Goal: Task Accomplishment & Management: Use online tool/utility

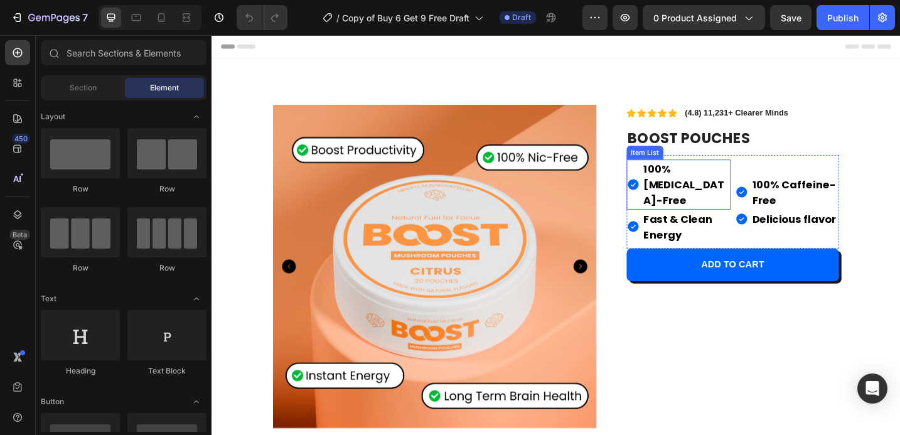
click at [698, 189] on p "100% [MEDICAL_DATA]-Free" at bounding box center [730, 198] width 93 height 51
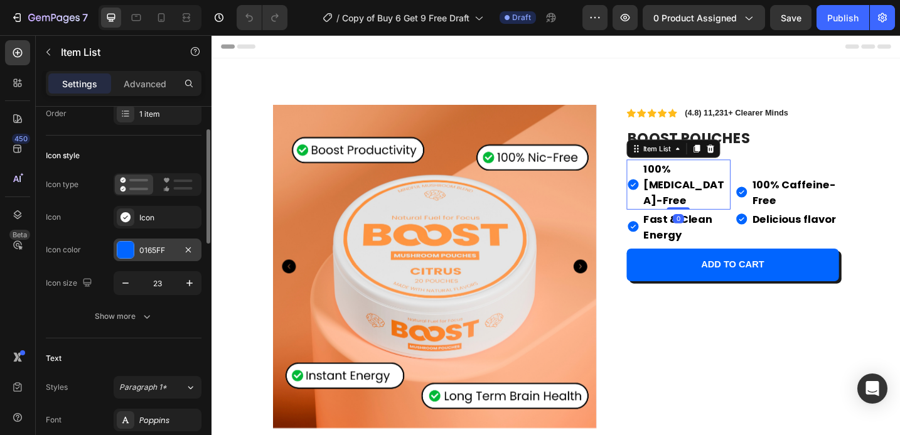
scroll to position [56, 0]
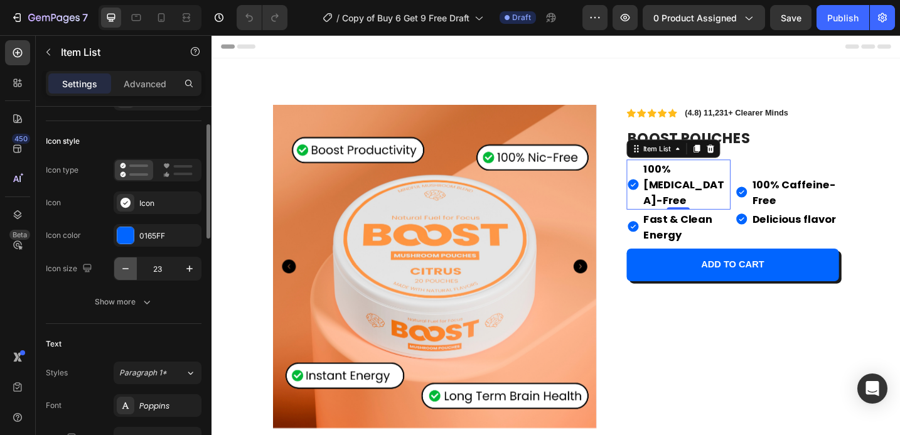
click at [131, 267] on icon "button" at bounding box center [125, 268] width 13 height 13
click at [192, 274] on icon "button" at bounding box center [189, 268] width 13 height 13
type input "23"
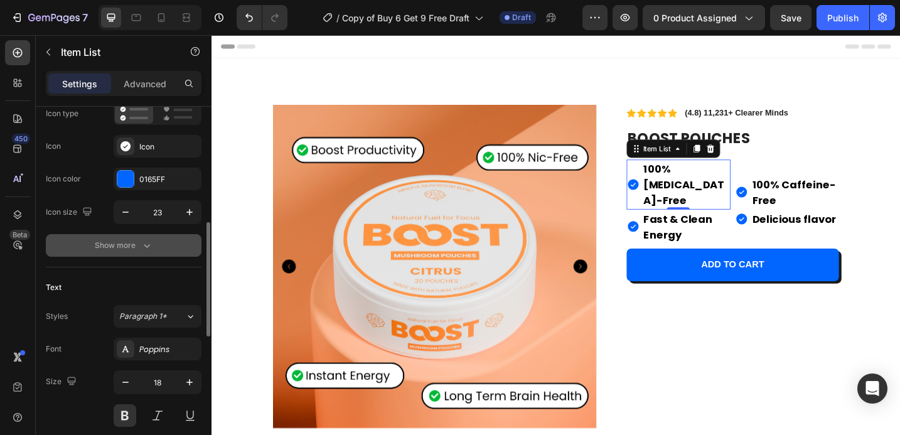
scroll to position [174, 0]
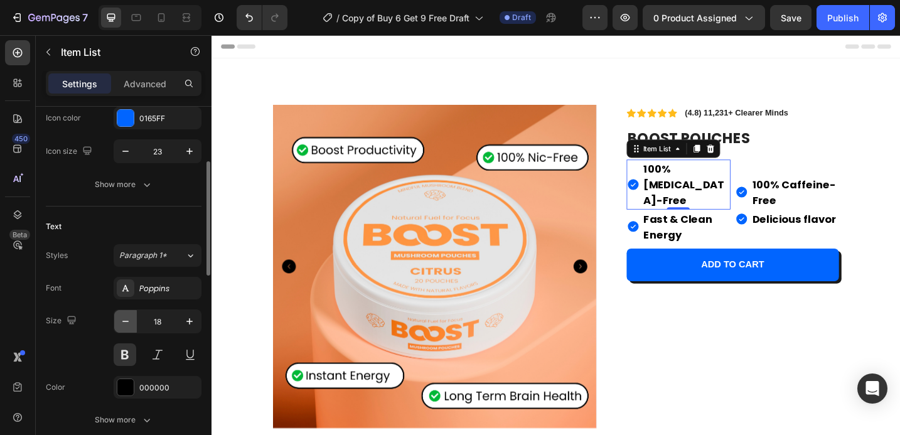
click at [125, 319] on icon "button" at bounding box center [125, 321] width 13 height 13
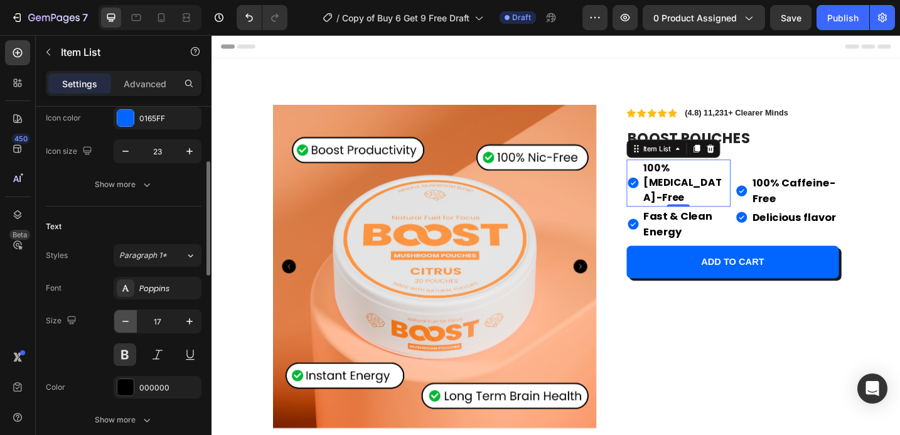
click at [125, 319] on icon "button" at bounding box center [125, 321] width 13 height 13
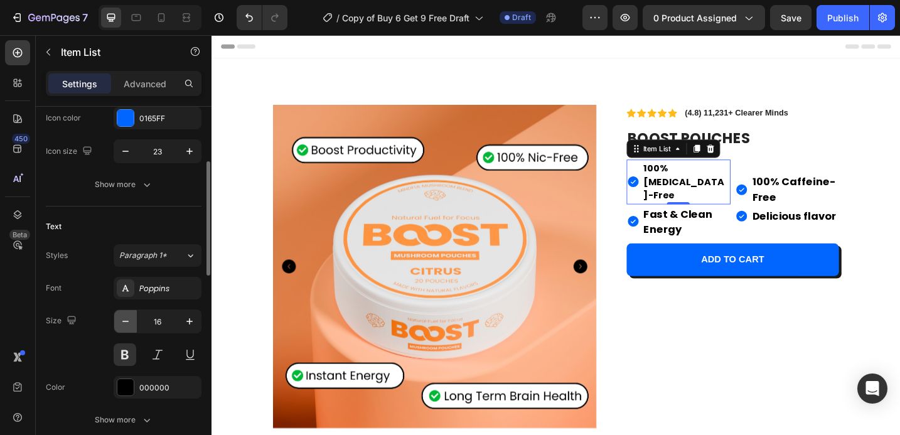
click at [125, 319] on icon "button" at bounding box center [125, 321] width 13 height 13
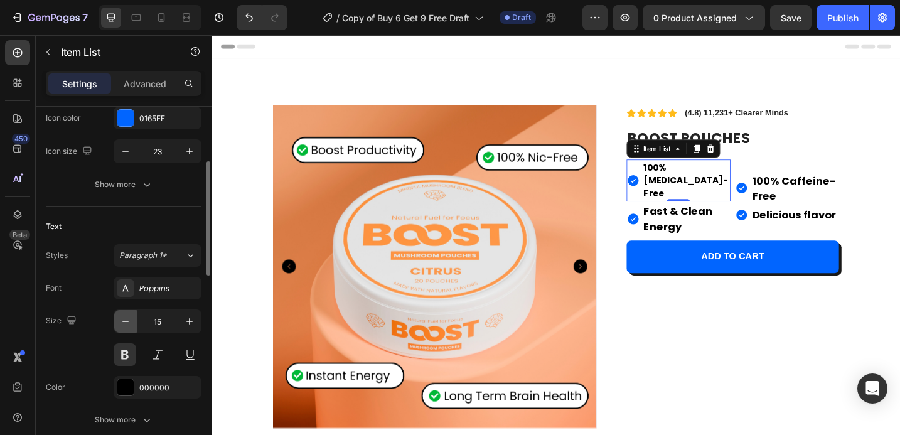
click at [125, 319] on icon "button" at bounding box center [125, 321] width 13 height 13
type input "14"
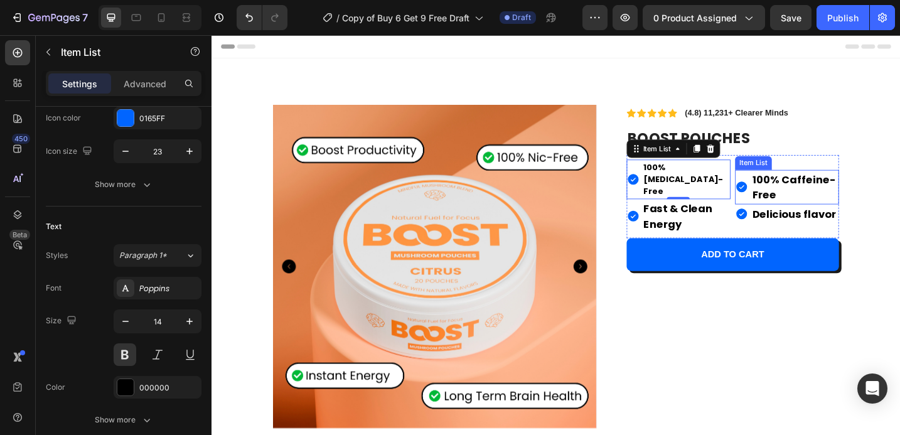
click at [810, 187] on strong "100% Caffeine-Free" at bounding box center [849, 201] width 92 height 33
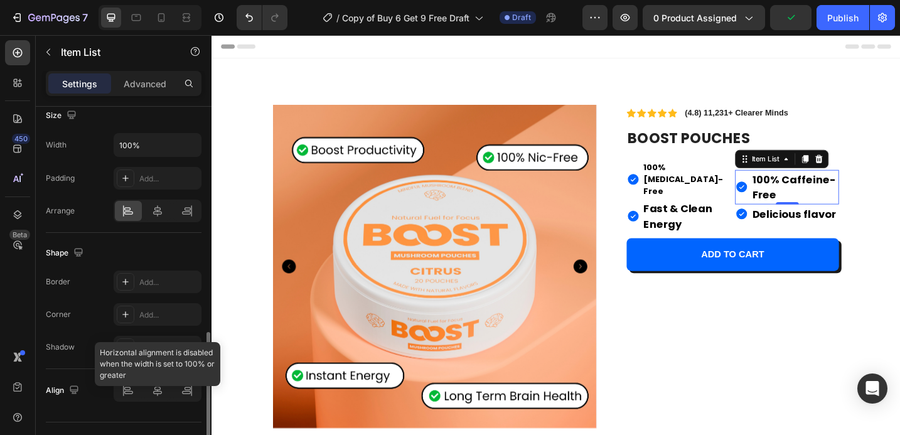
scroll to position [795, 0]
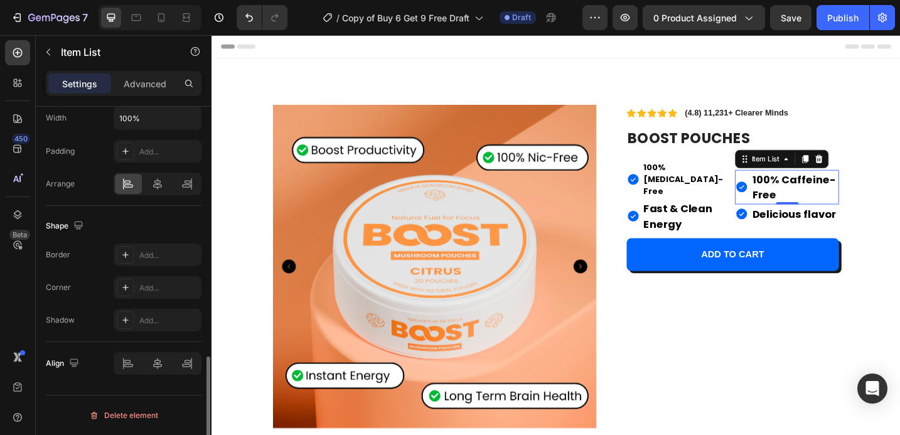
click at [804, 198] on strong "100% Caffeine-Free" at bounding box center [849, 201] width 92 height 33
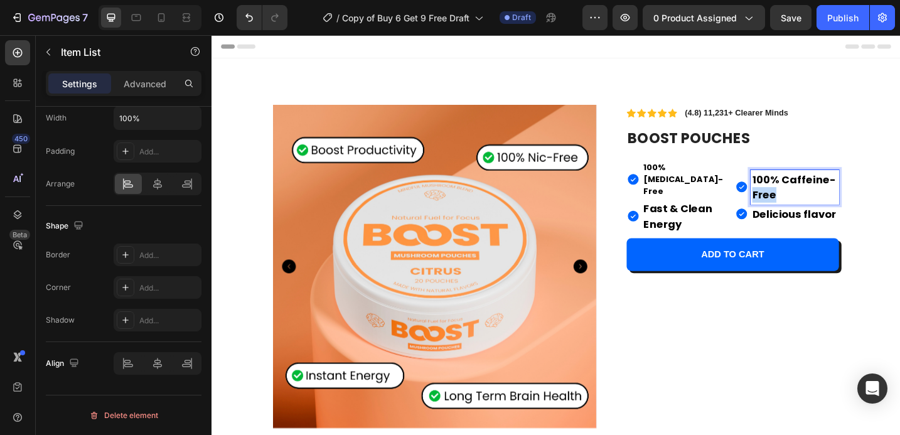
click at [804, 198] on strong "100% Caffeine-Free" at bounding box center [849, 201] width 92 height 33
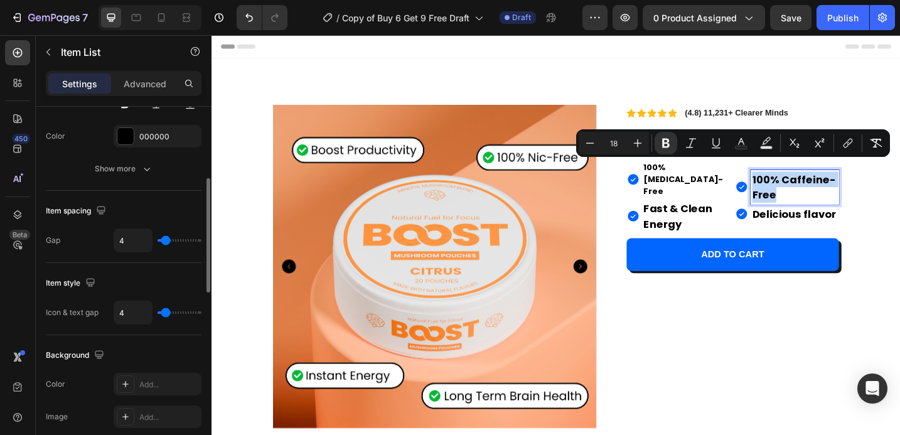
scroll to position [378, 0]
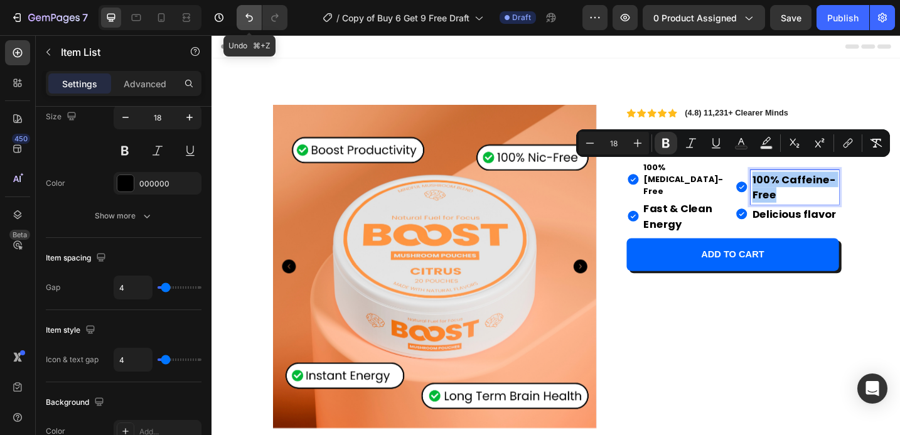
click at [248, 21] on icon "Undo/Redo" at bounding box center [249, 18] width 8 height 8
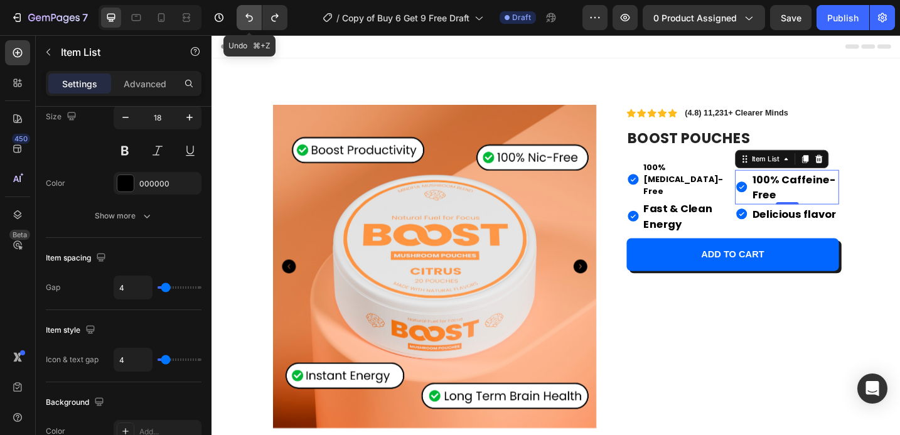
click at [248, 21] on icon "Undo/Redo" at bounding box center [249, 18] width 8 height 8
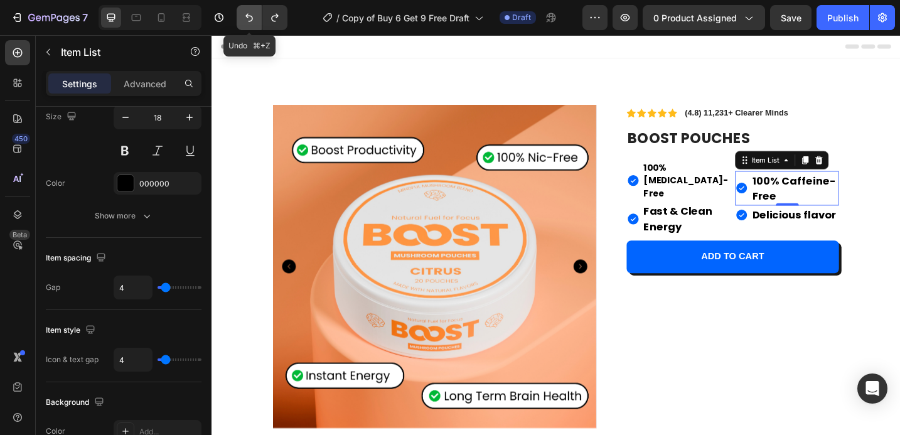
click at [248, 21] on icon "Undo/Redo" at bounding box center [249, 18] width 8 height 8
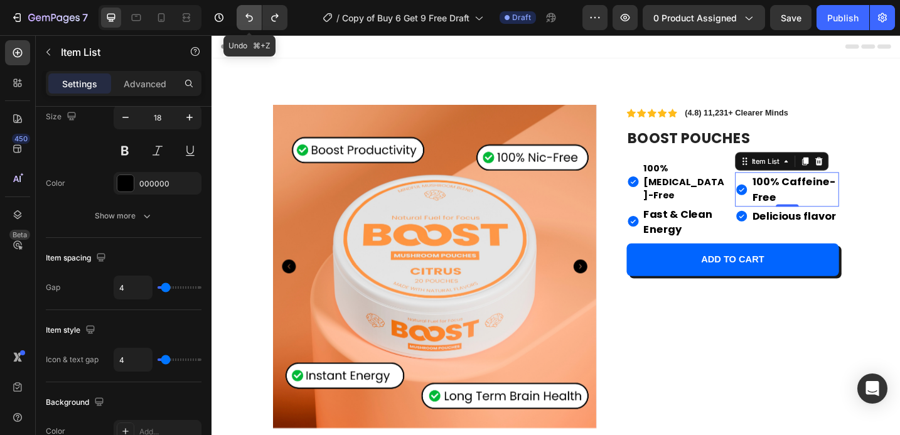
click at [248, 21] on icon "Undo/Redo" at bounding box center [249, 18] width 8 height 8
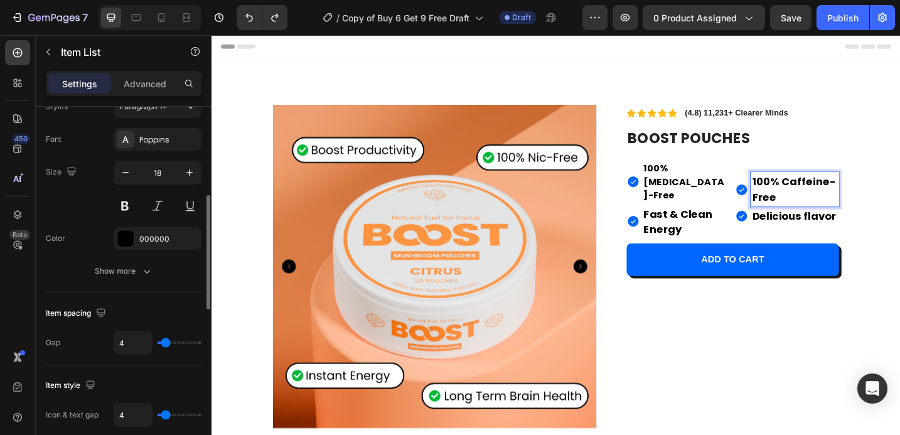
scroll to position [304, 0]
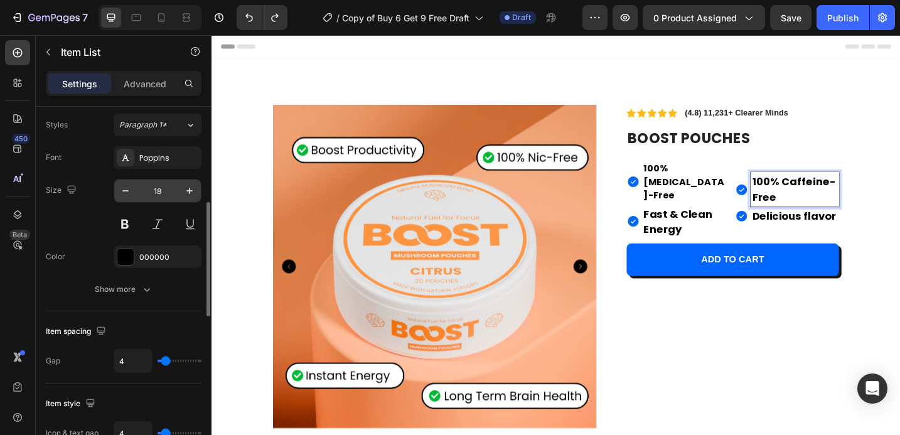
click at [157, 195] on input "18" at bounding box center [157, 190] width 41 height 23
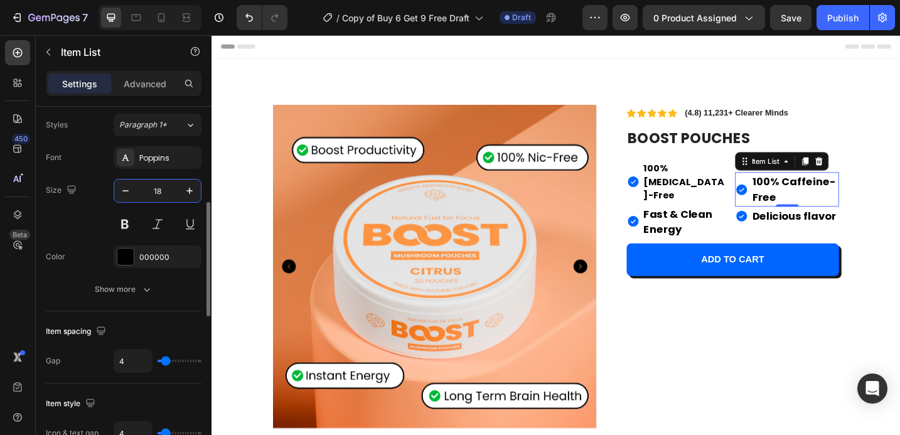
type input "1"
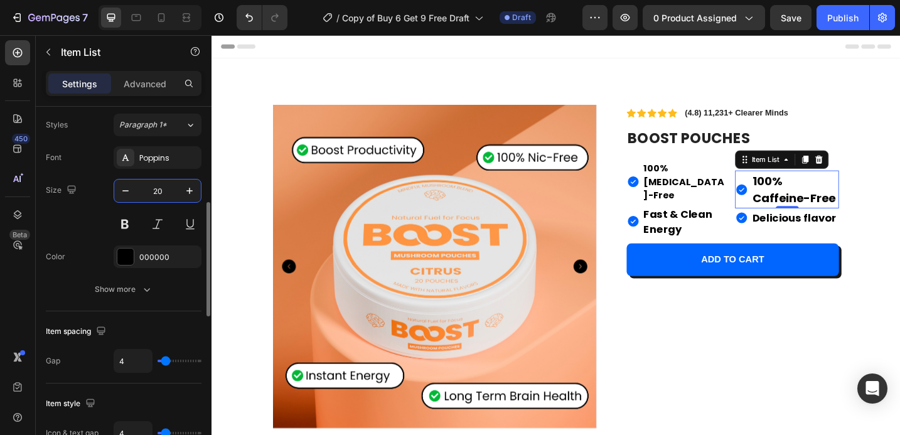
type input "2"
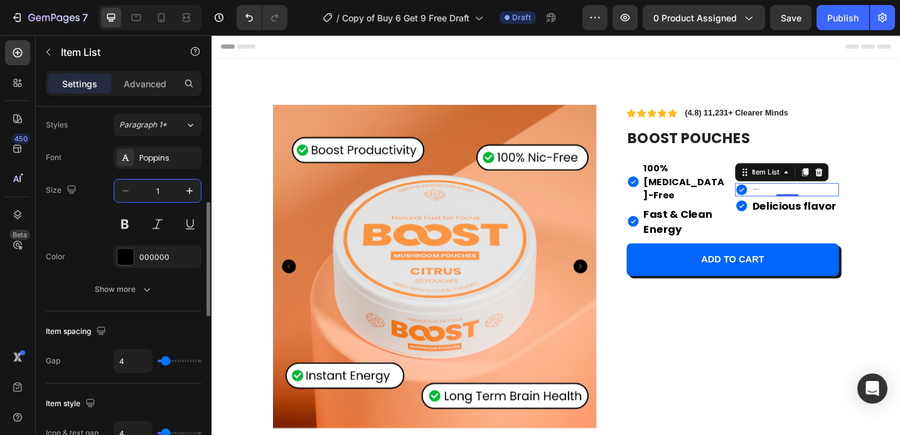
type input "18"
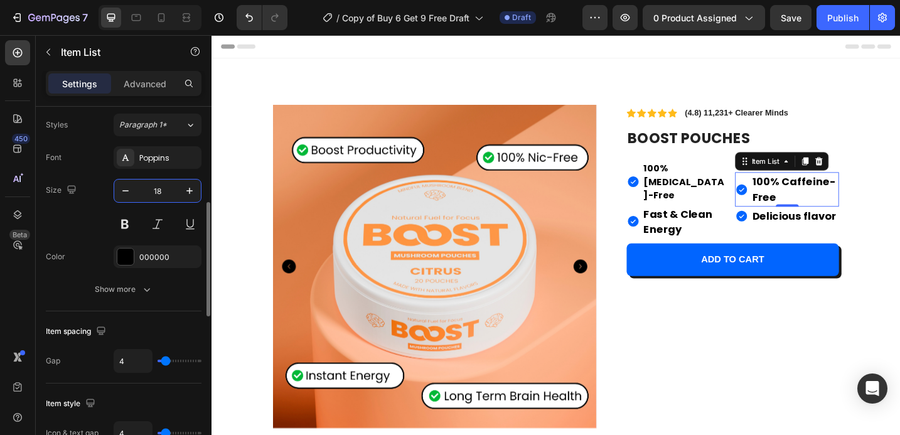
click at [168, 190] on input "18" at bounding box center [157, 190] width 41 height 23
click at [703, 186] on p "100% [MEDICAL_DATA]-Free" at bounding box center [730, 195] width 93 height 45
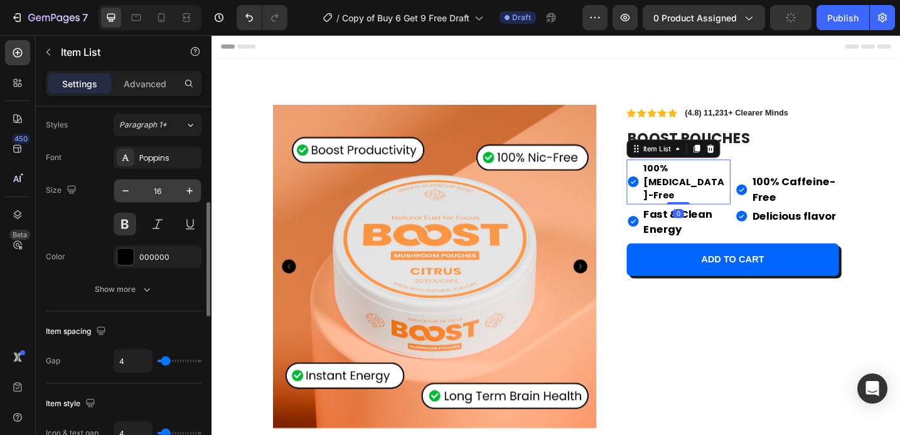
click at [162, 184] on input "16" at bounding box center [157, 190] width 41 height 23
paste input "8"
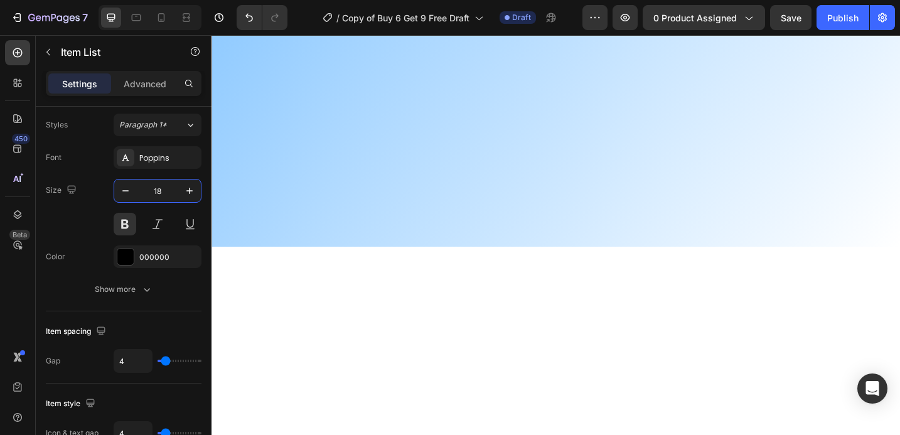
scroll to position [0, 0]
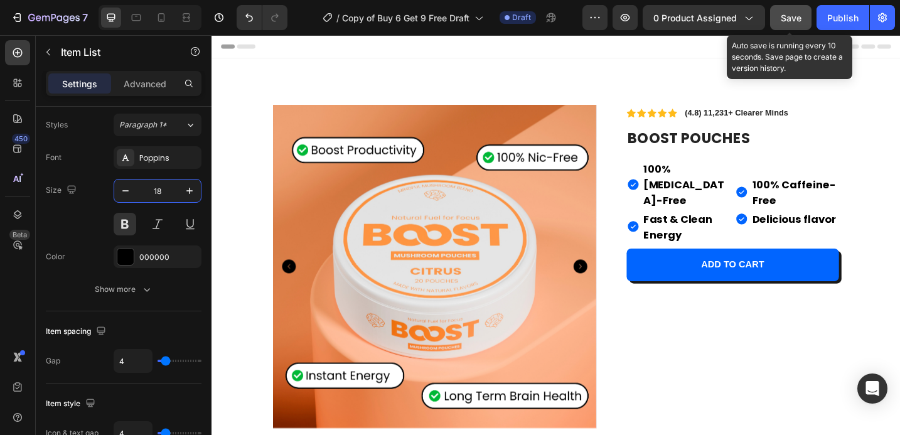
type input "18"
click at [796, 20] on span "Save" at bounding box center [791, 18] width 21 height 11
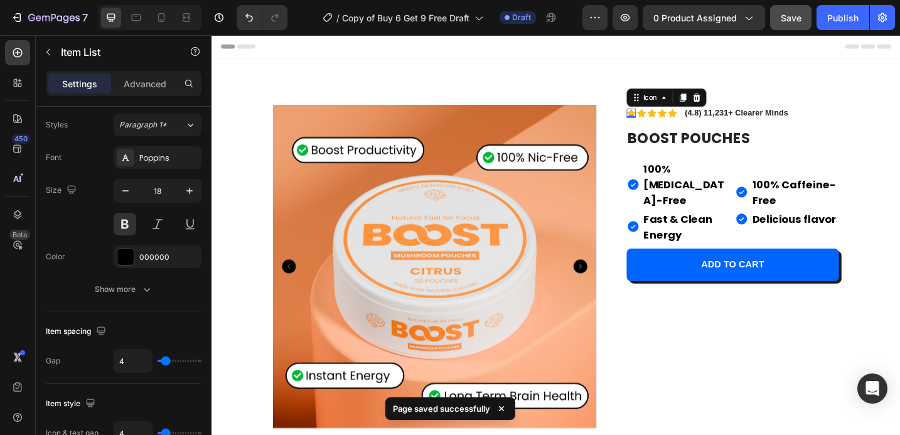
click at [666, 117] on icon at bounding box center [670, 120] width 10 height 10
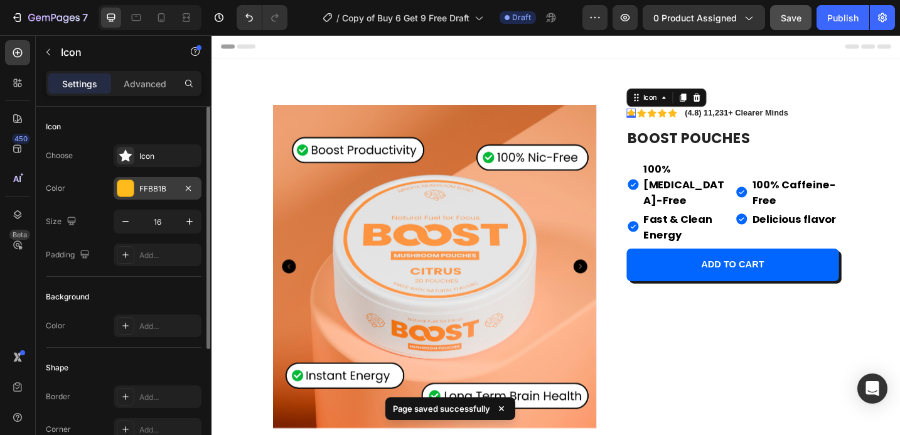
click at [166, 182] on div "FFBB1B" at bounding box center [158, 188] width 88 height 23
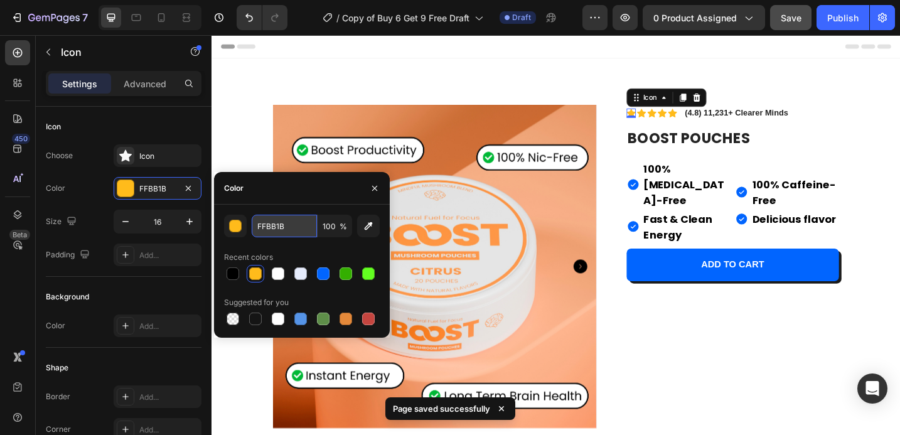
click at [284, 220] on input "FFBB1B" at bounding box center [284, 226] width 65 height 23
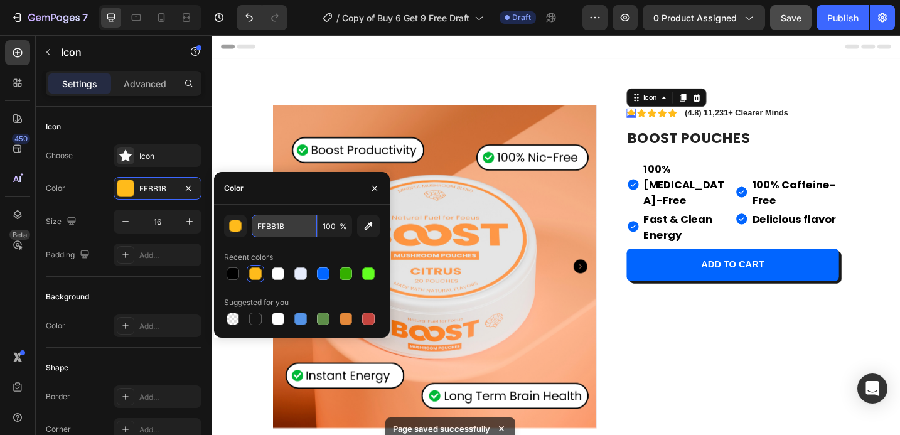
click at [284, 220] on input "FFBB1B" at bounding box center [284, 226] width 65 height 23
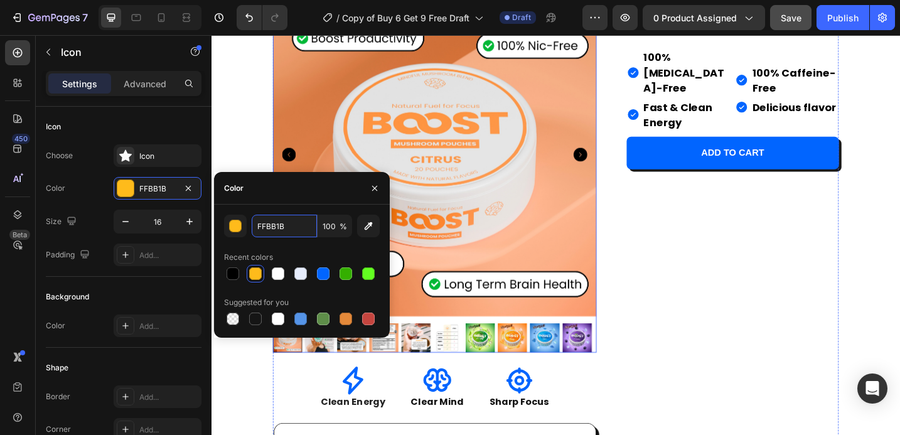
scroll to position [145, 0]
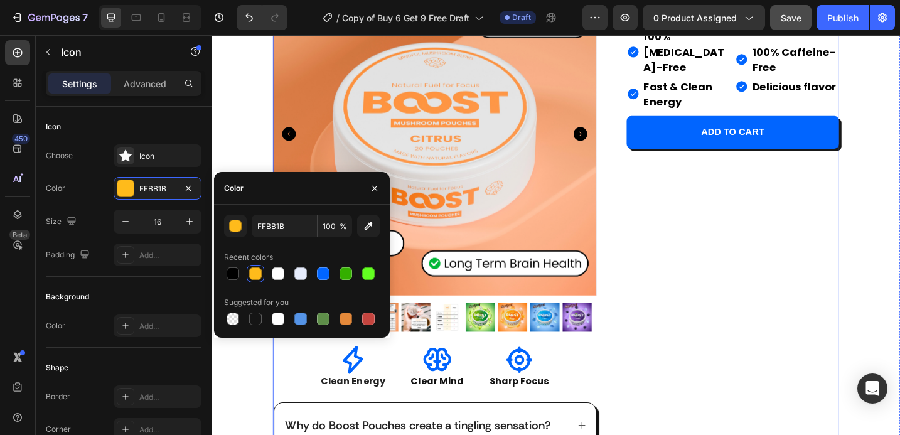
click at [708, 269] on div "Icon 0 Icon Icon Icon Icon Icon List (4.8) 11,231+ Clearer Minds Text Block Row…" at bounding box center [771, 347] width 253 height 762
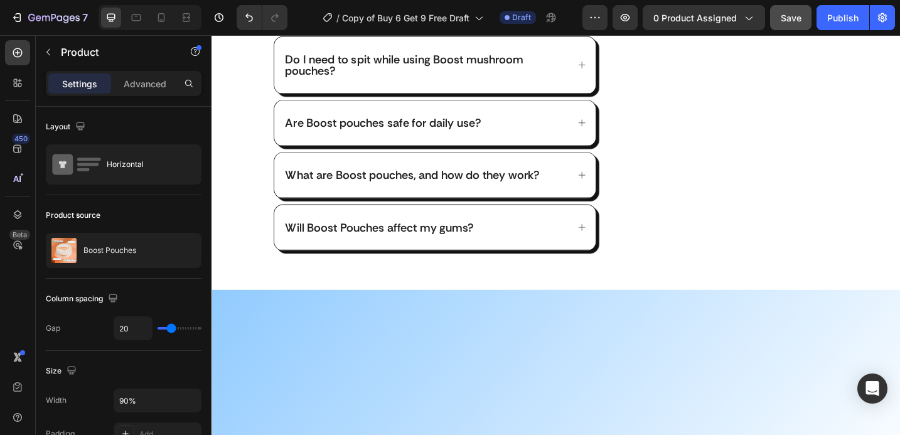
scroll to position [0, 0]
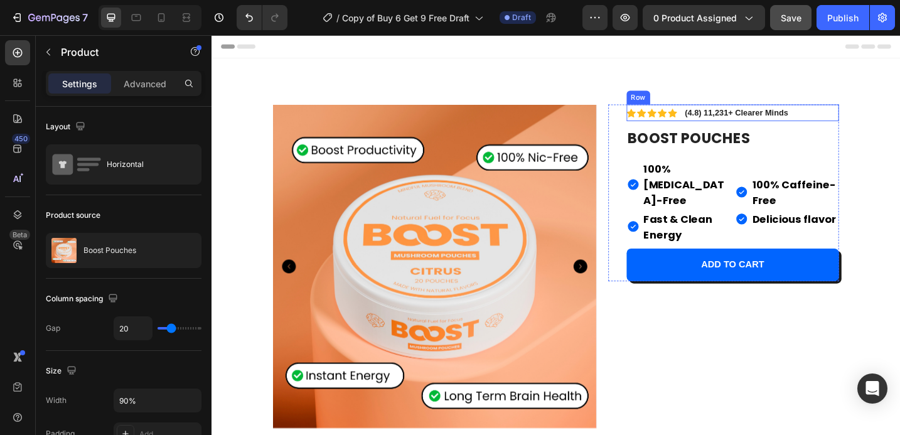
click at [855, 122] on div "Icon Icon Icon Icon Icon Icon List (4.8) 11,231+ Clearer Minds Text Block Row" at bounding box center [781, 120] width 233 height 18
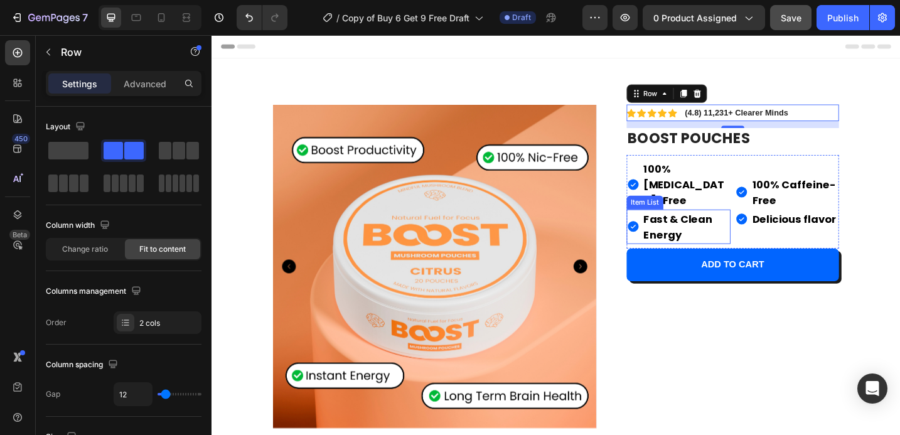
drag, startPoint x: 1056, startPoint y: 53, endPoint x: 739, endPoint y: 289, distance: 395.4
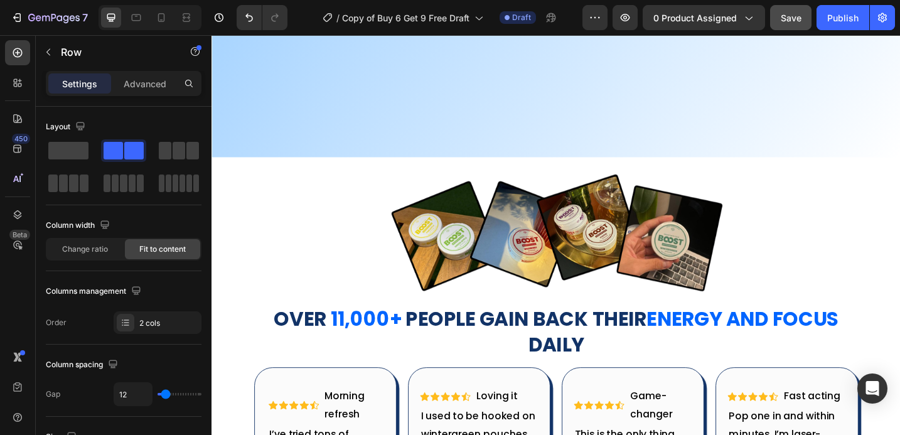
scroll to position [866, 0]
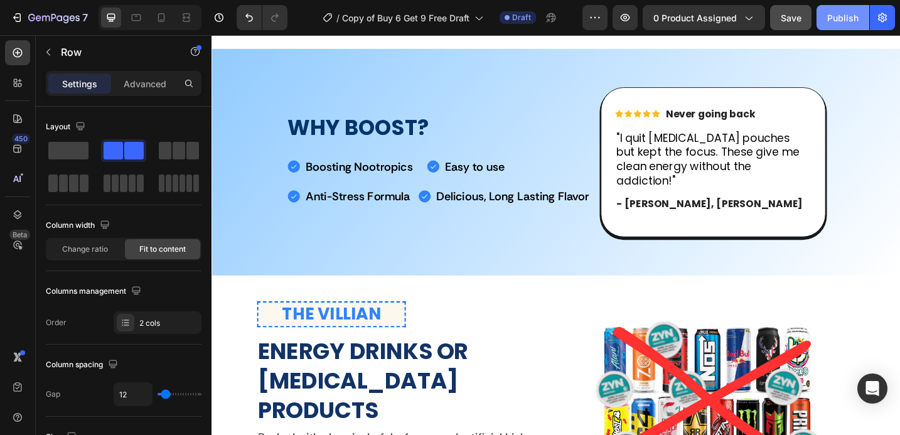
click at [840, 14] on div "Publish" at bounding box center [842, 17] width 31 height 13
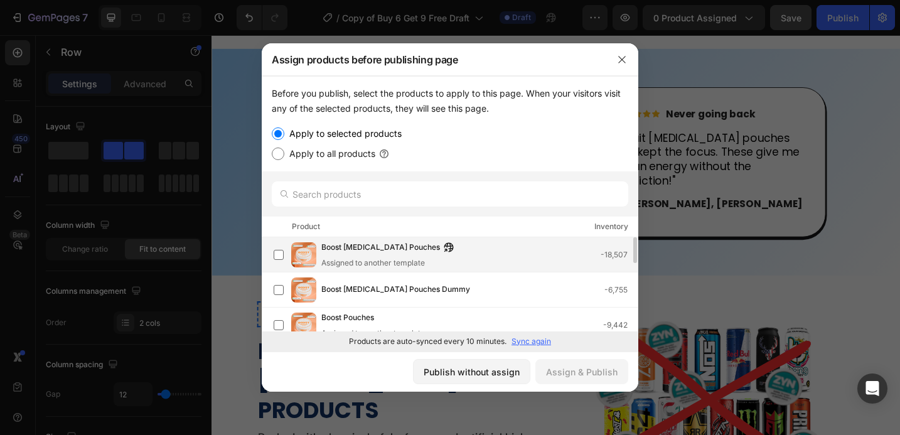
click at [325, 260] on div "Assigned to another template" at bounding box center [390, 262] width 139 height 11
click at [574, 368] on div "Assign & Publish" at bounding box center [582, 371] width 72 height 13
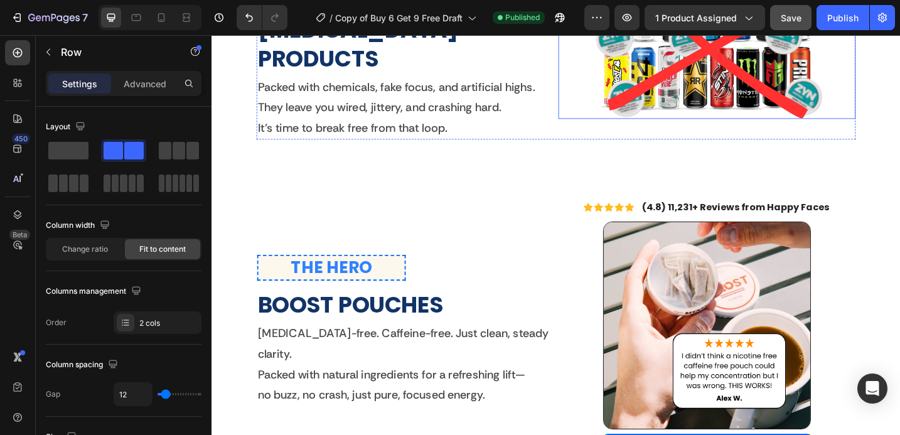
scroll to position [1256, 0]
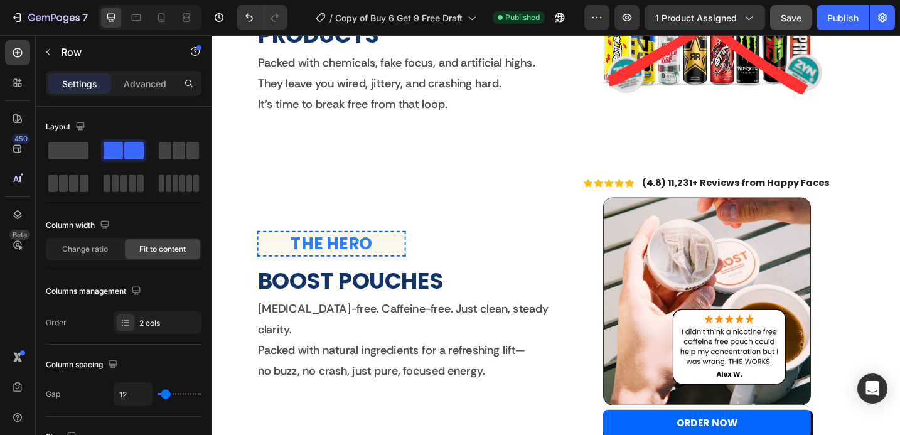
drag, startPoint x: 19, startPoint y: 18, endPoint x: 275, endPoint y: -16, distance: 258.2
click at [275, 0] on html "7 Version history / Copy of Buy 6 Get 9 Free Draft Published Preview 1 product …" at bounding box center [450, 0] width 900 height 0
click at [707, 10] on button "1 product assigned" at bounding box center [704, 17] width 120 height 25
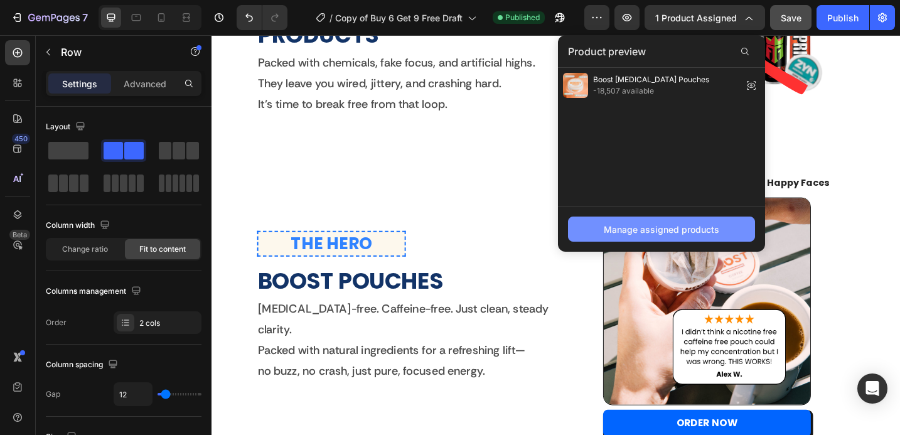
click at [630, 228] on div "Manage assigned products" at bounding box center [661, 229] width 115 height 13
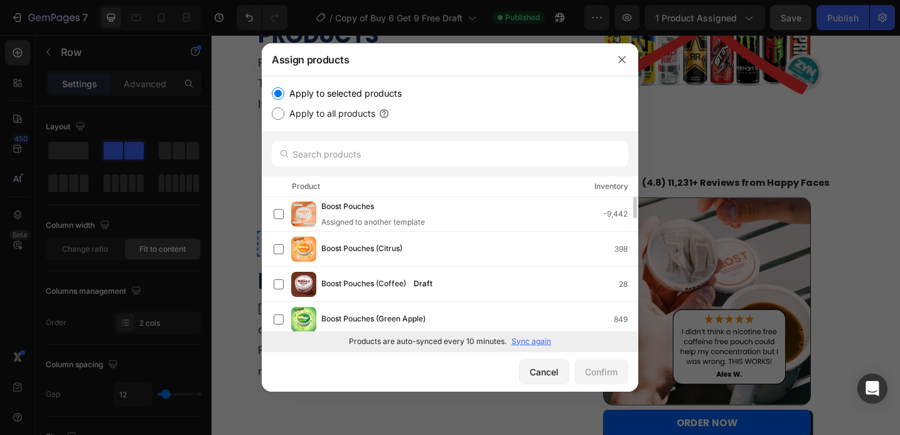
scroll to position [0, 0]
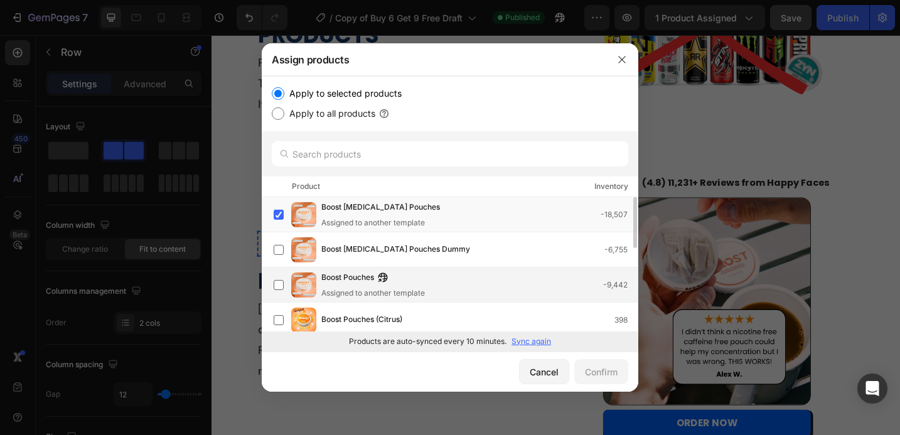
click at [347, 283] on span "Boost Pouches" at bounding box center [347, 278] width 53 height 14
click at [606, 369] on div "Confirm" at bounding box center [601, 371] width 33 height 13
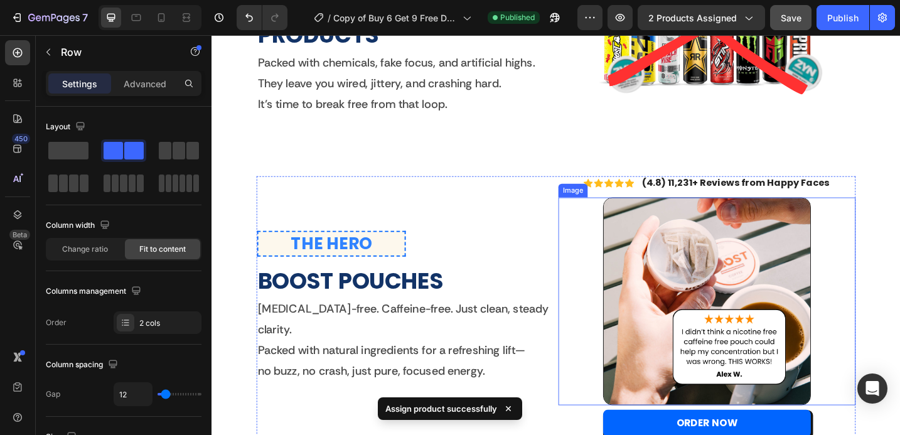
scroll to position [948, 0]
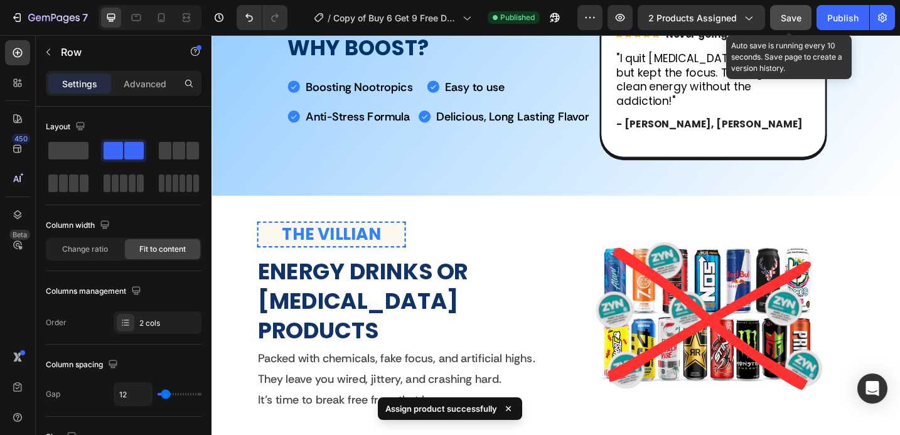
click at [795, 21] on span "Save" at bounding box center [791, 18] width 21 height 11
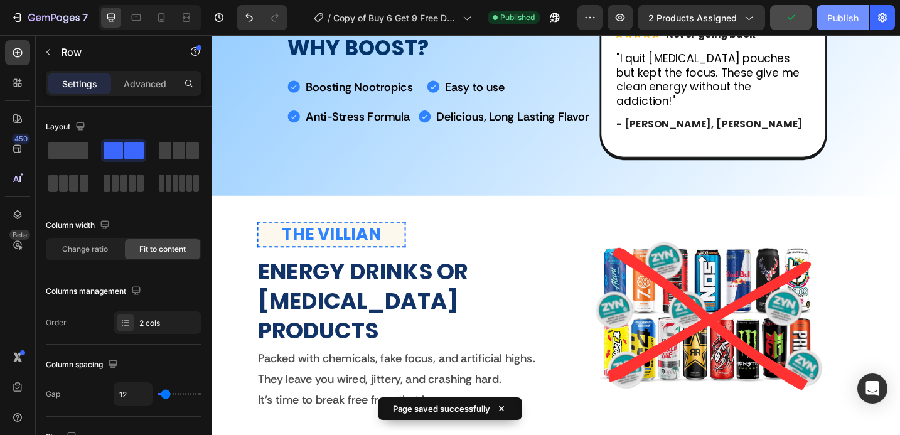
click at [825, 18] on button "Publish" at bounding box center [842, 17] width 53 height 25
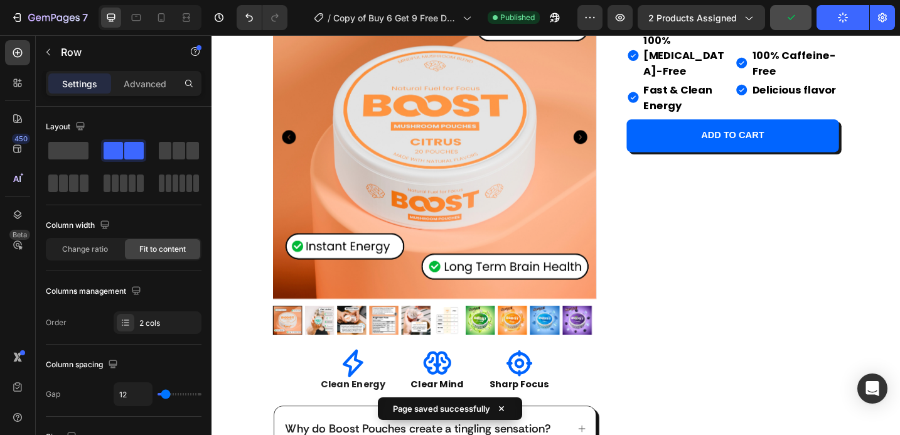
scroll to position [0, 0]
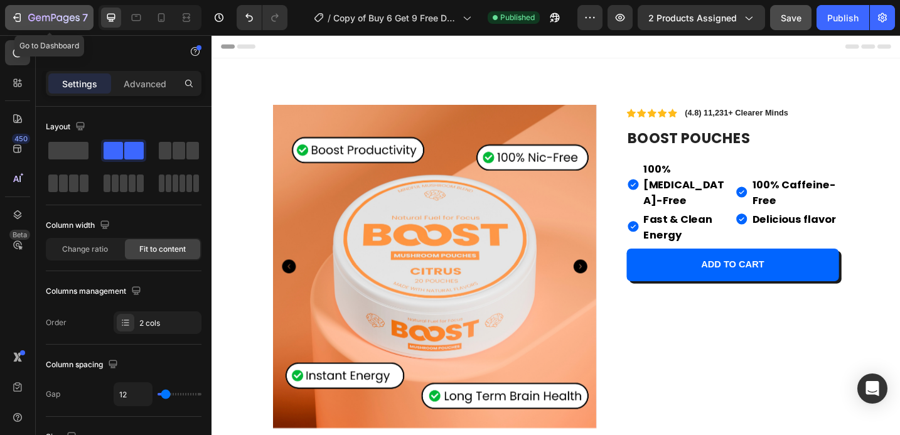
click at [21, 15] on icon "button" at bounding box center [17, 17] width 13 height 13
